Goal: Find contact information: Find contact information

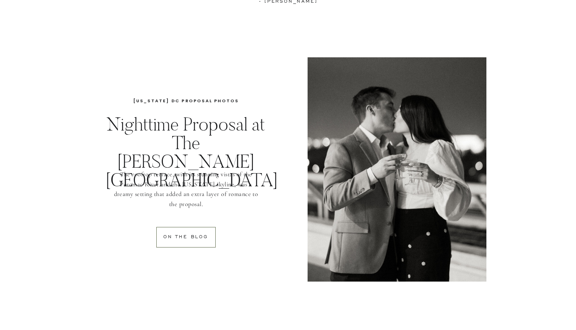
scroll to position [814, 0]
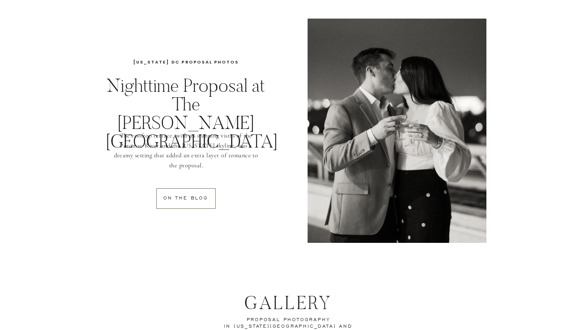
click at [179, 90] on h3 "Nighttime Proposal at The Kennedy Center" at bounding box center [186, 100] width 162 height 48
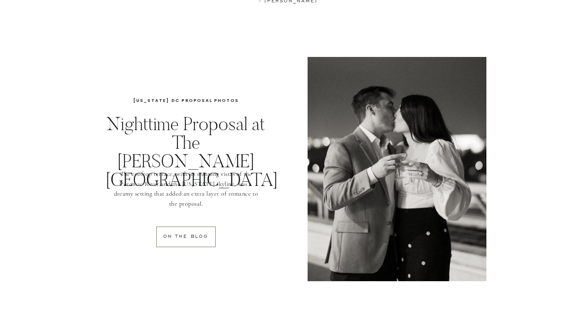
scroll to position [796, 0]
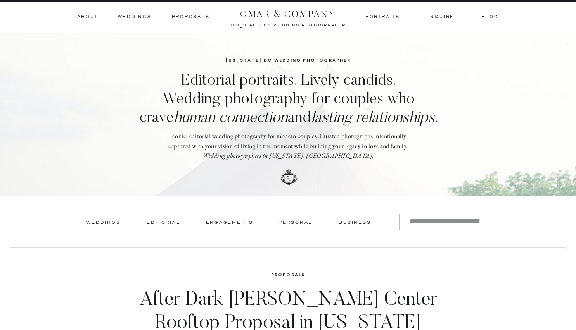
click at [181, 16] on h3 "Proposals" at bounding box center [191, 17] width 38 height 7
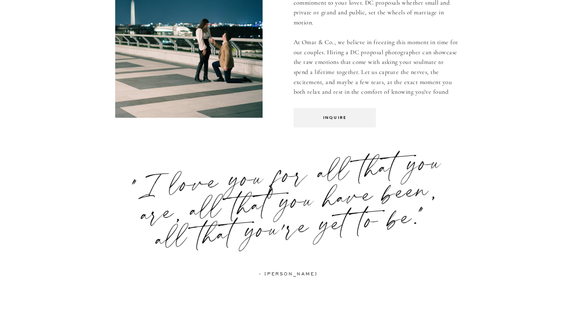
scroll to position [504, 0]
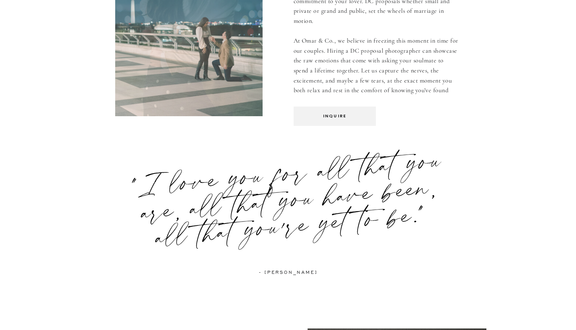
click at [329, 114] on p "inquire" at bounding box center [334, 115] width 71 height 7
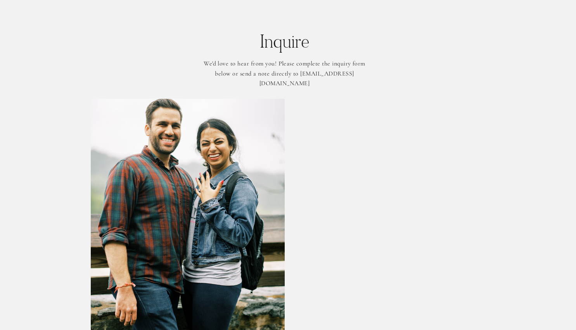
scroll to position [1941, 0]
